Goal: Task Accomplishment & Management: Manage account settings

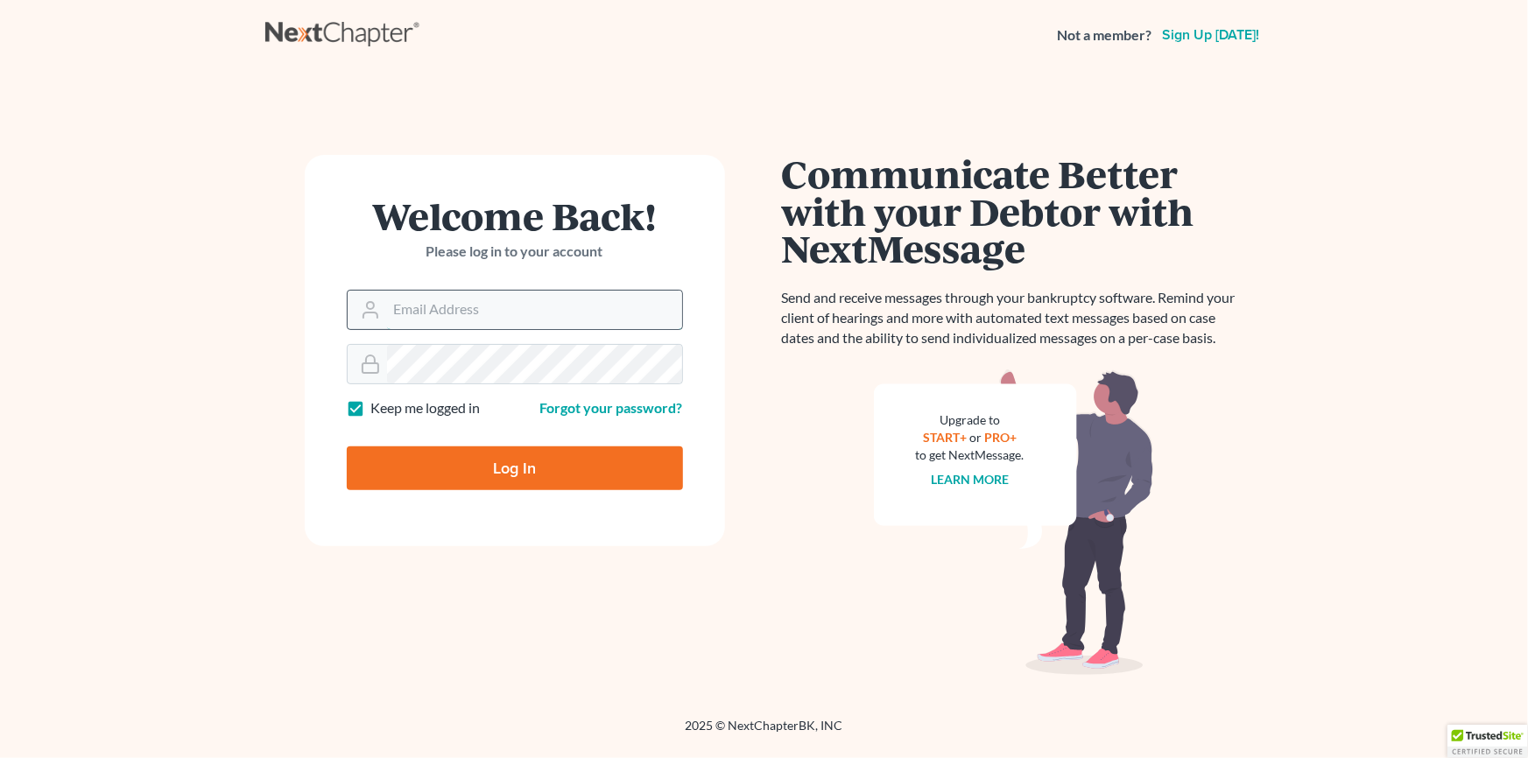
click at [476, 313] on input "Email Address" at bounding box center [534, 310] width 295 height 39
type input "[EMAIL_ADDRESS][DOMAIN_NAME]"
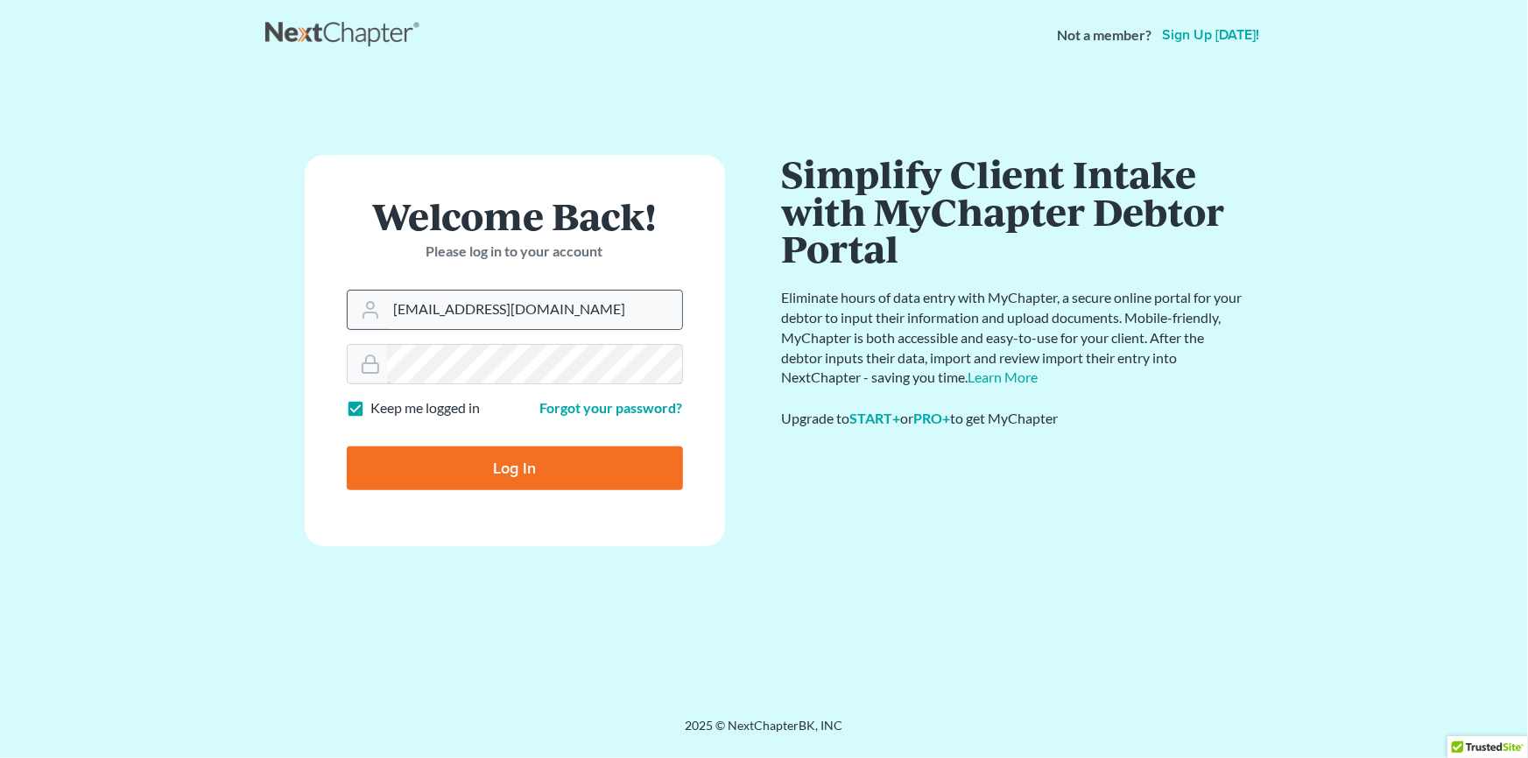
click at [347, 446] on input "Log In" at bounding box center [515, 468] width 336 height 44
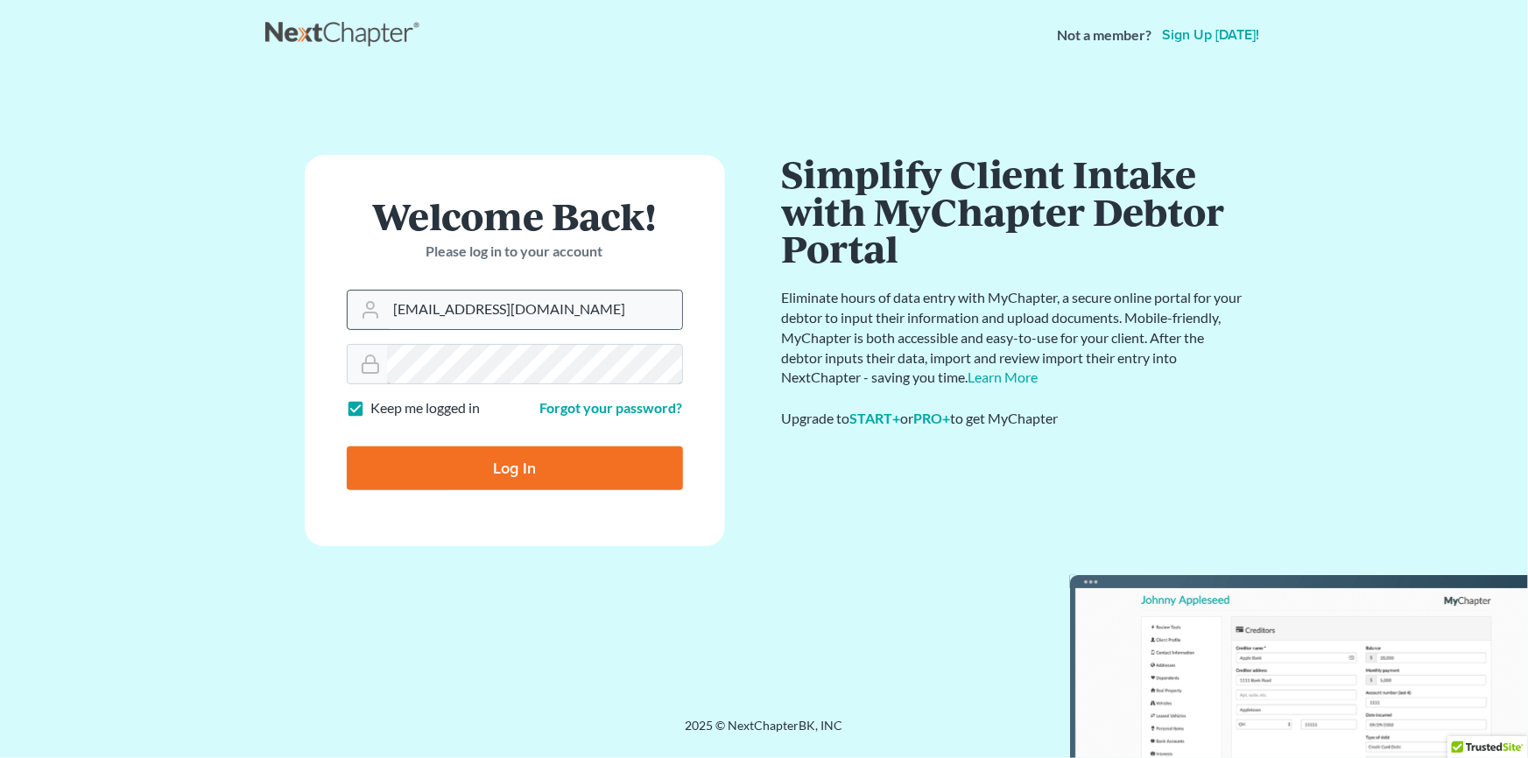
type input "Thinking..."
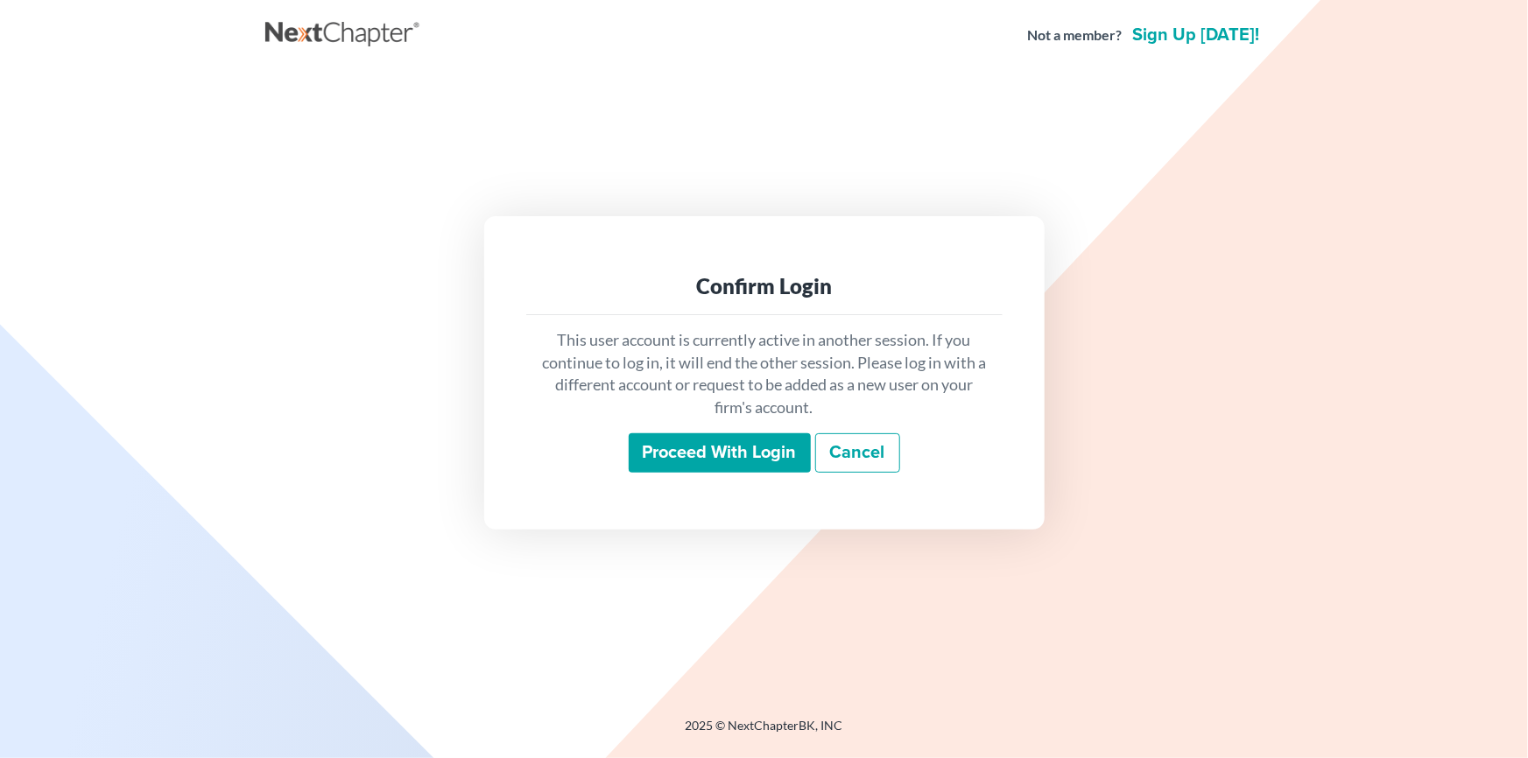
click at [740, 447] on input "Proceed with login" at bounding box center [720, 453] width 182 height 40
